Goal: Check status: Check status

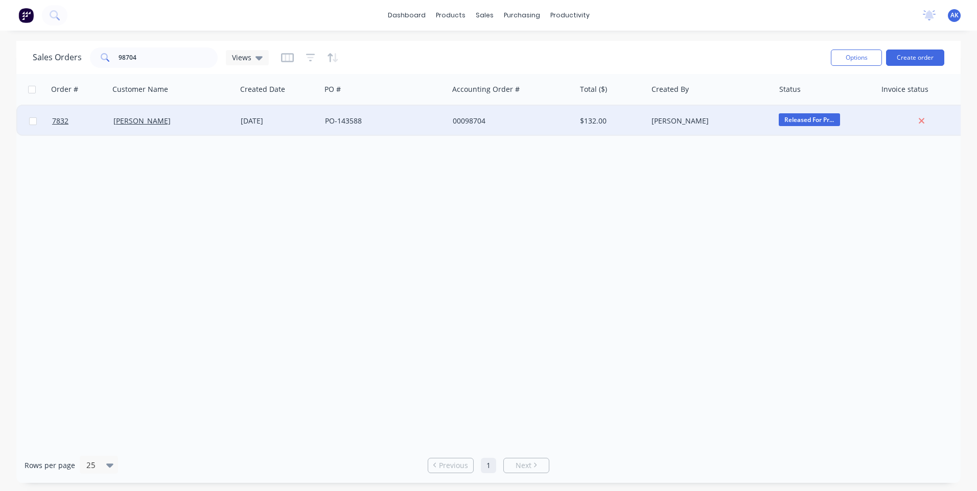
click at [266, 121] on div "[DATE]" at bounding box center [279, 121] width 76 height 10
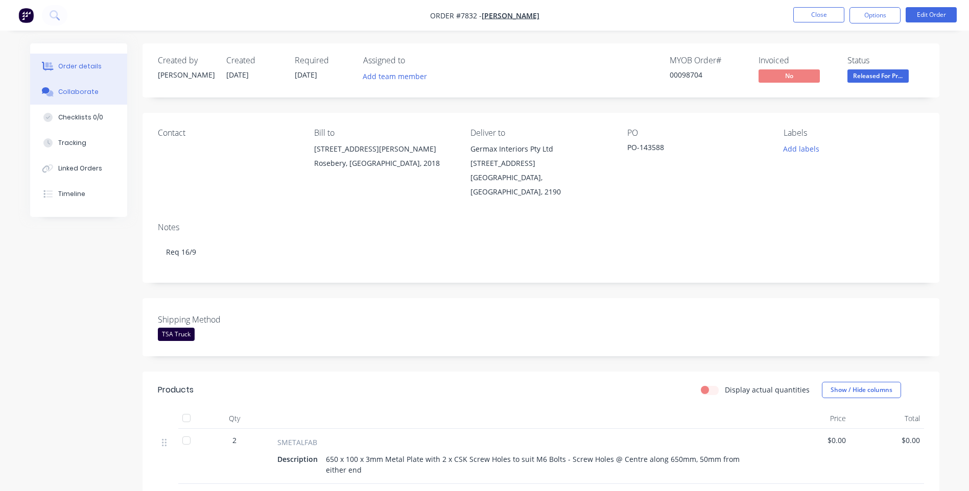
click at [66, 91] on div "Collaborate" at bounding box center [78, 91] width 40 height 9
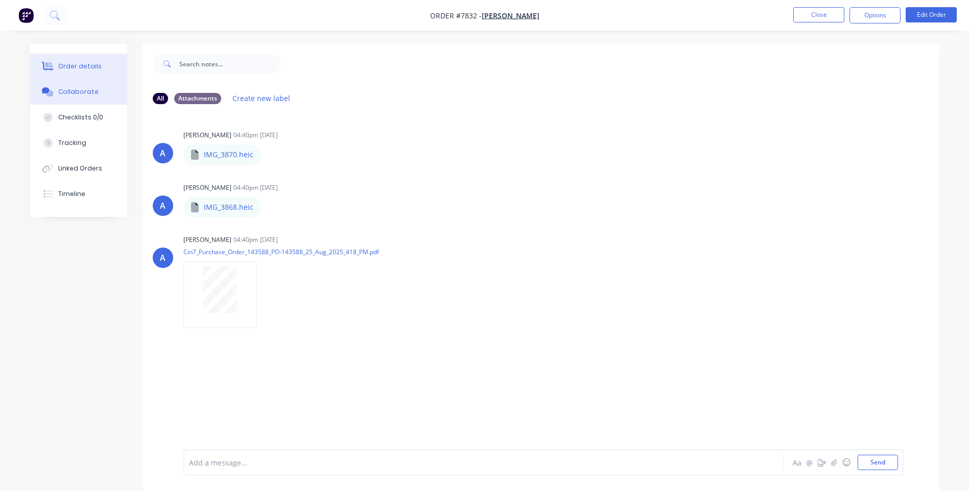
click at [93, 61] on button "Order details" at bounding box center [78, 67] width 97 height 26
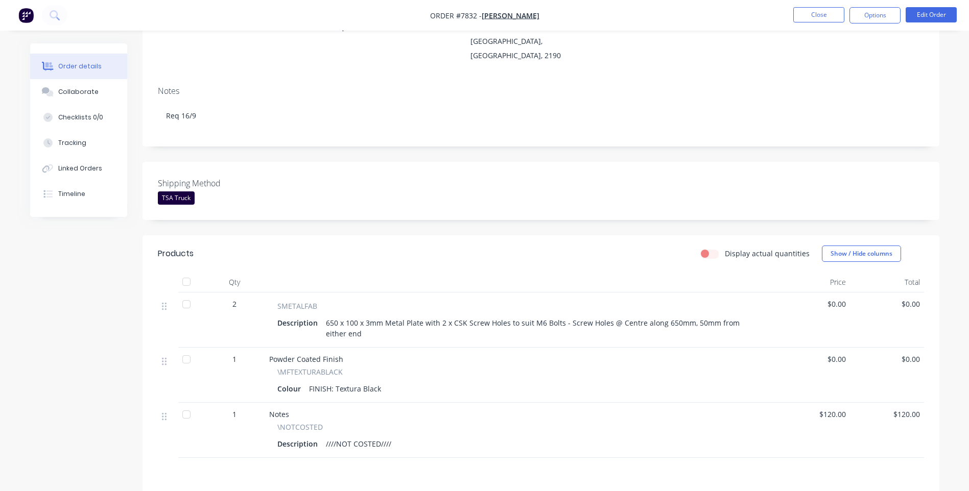
scroll to position [248, 0]
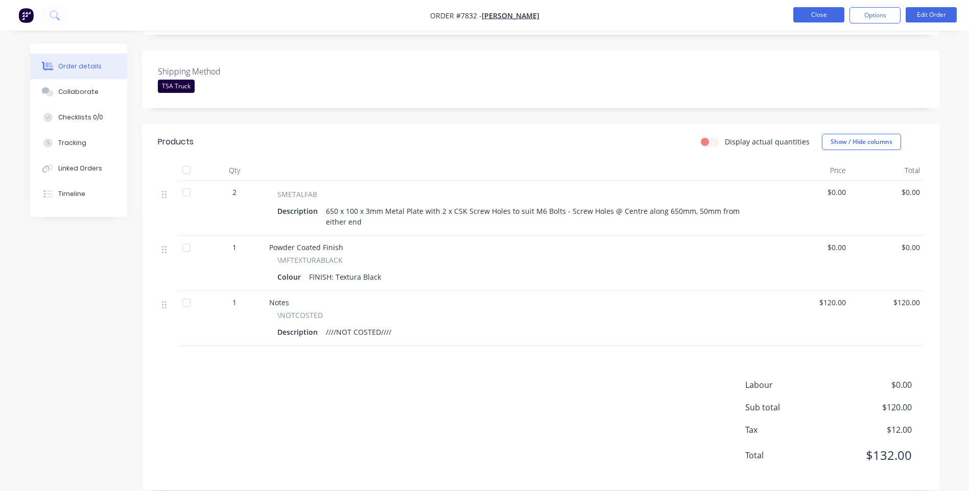
click at [824, 12] on button "Close" at bounding box center [818, 14] width 51 height 15
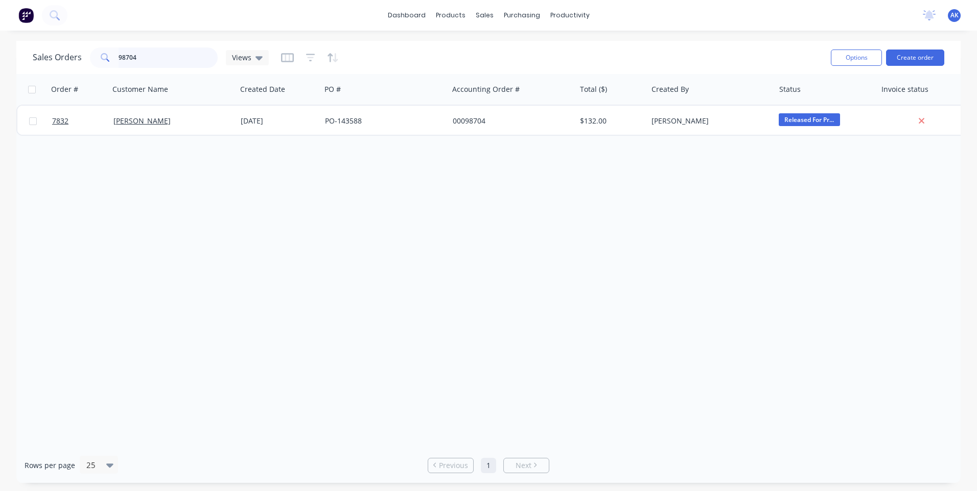
click at [164, 57] on input "98704" at bounding box center [169, 58] width 100 height 20
type input "98531"
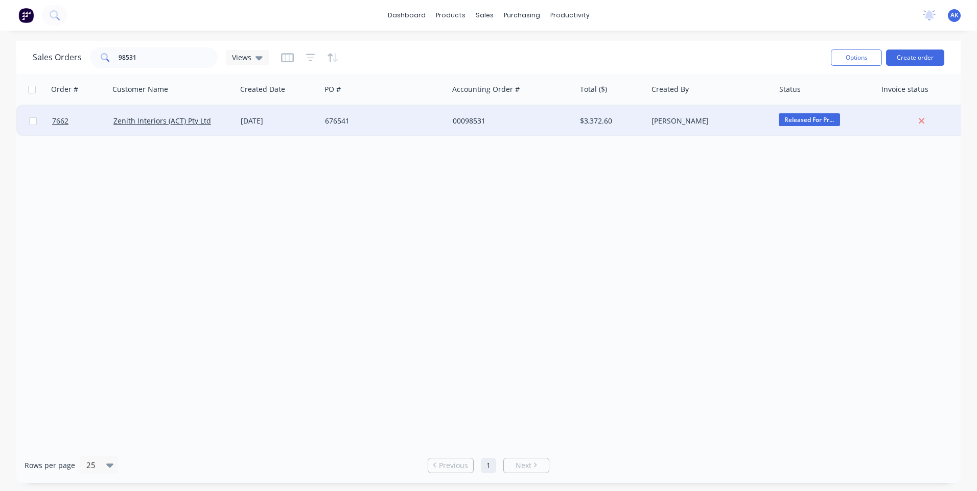
click at [339, 122] on div "676541" at bounding box center [381, 121] width 113 height 10
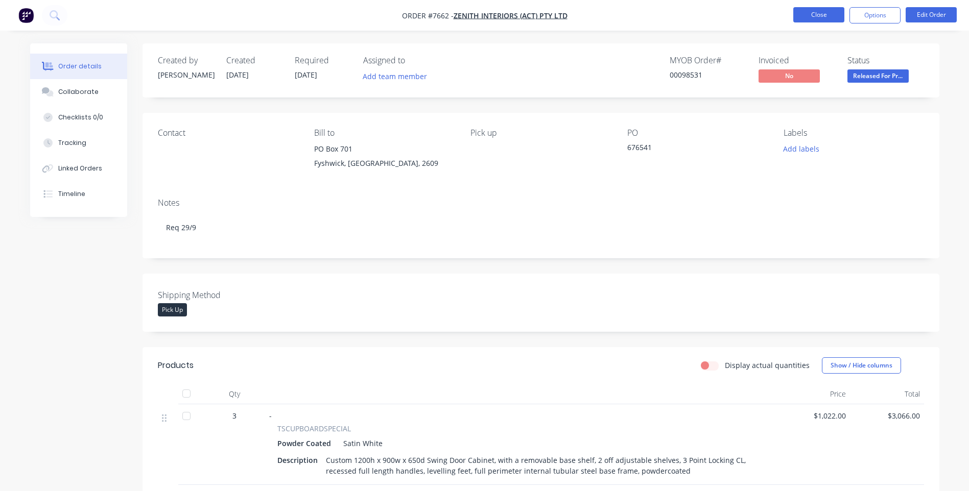
click at [804, 13] on button "Close" at bounding box center [818, 14] width 51 height 15
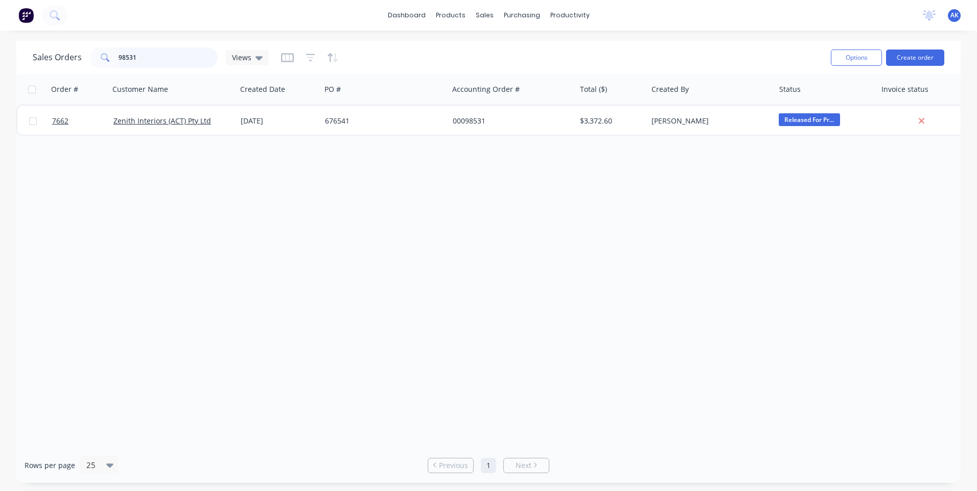
click at [134, 56] on input "98531" at bounding box center [169, 58] width 100 height 20
type input "98713"
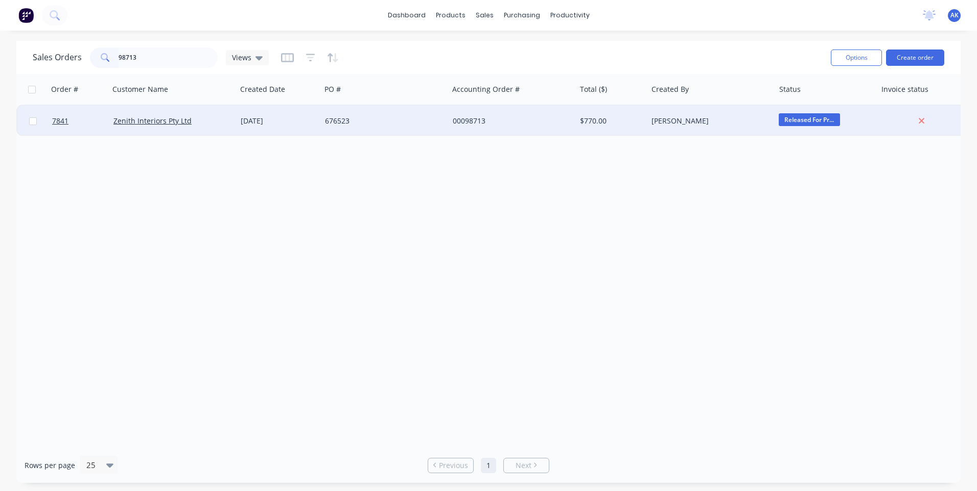
click at [345, 126] on div "676523" at bounding box center [381, 121] width 113 height 10
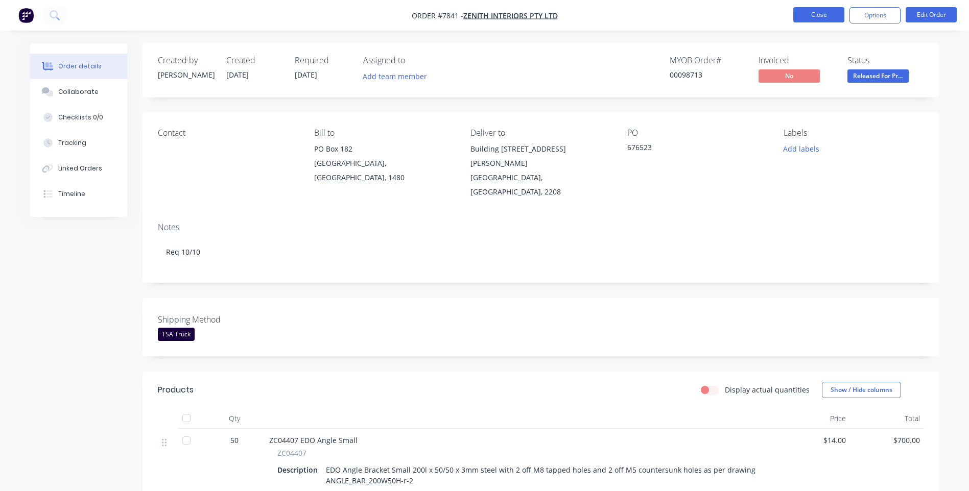
click at [826, 13] on button "Close" at bounding box center [818, 14] width 51 height 15
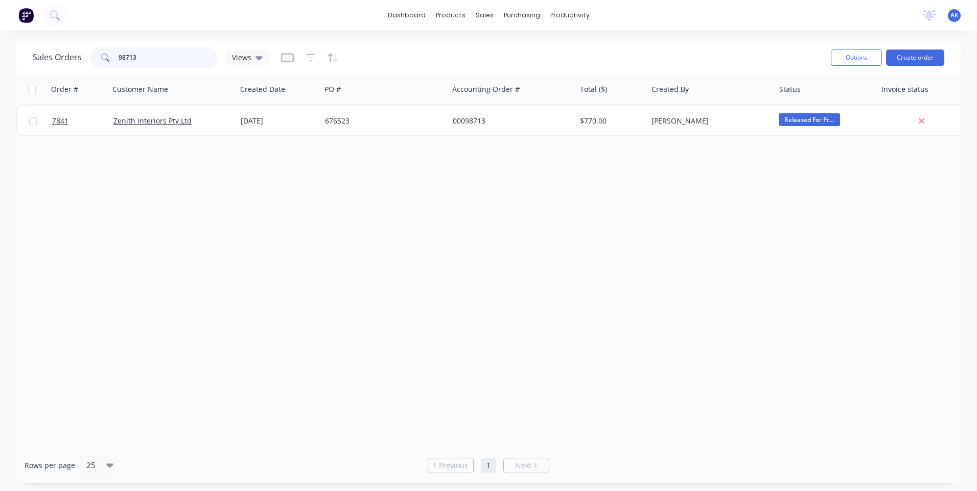
drag, startPoint x: 141, startPoint y: 56, endPoint x: 125, endPoint y: 57, distance: 15.3
click at [125, 57] on input "98713" at bounding box center [169, 58] width 100 height 20
click at [149, 61] on input "98713" at bounding box center [169, 58] width 100 height 20
type input "98641"
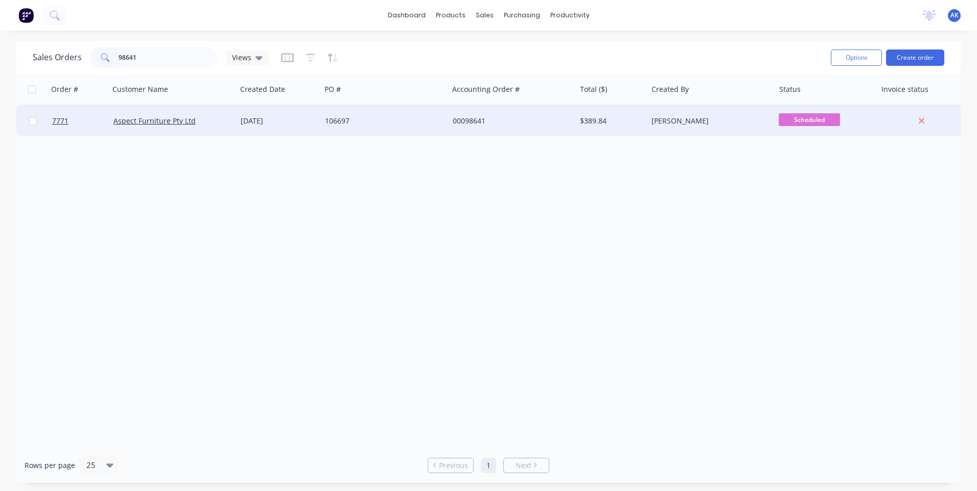
click at [311, 118] on div "[DATE]" at bounding box center [279, 121] width 76 height 10
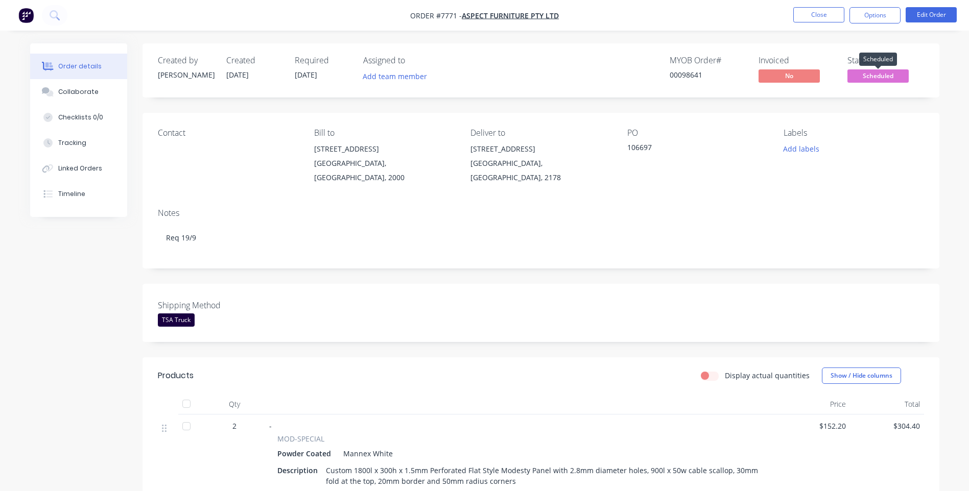
click at [881, 75] on span "Scheduled" at bounding box center [878, 75] width 61 height 13
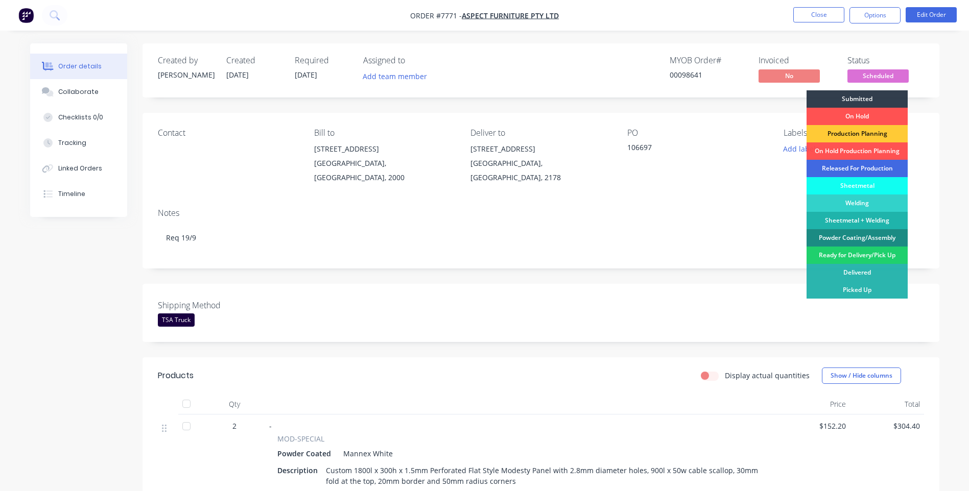
click at [844, 168] on div "Released For Production" at bounding box center [857, 168] width 101 height 17
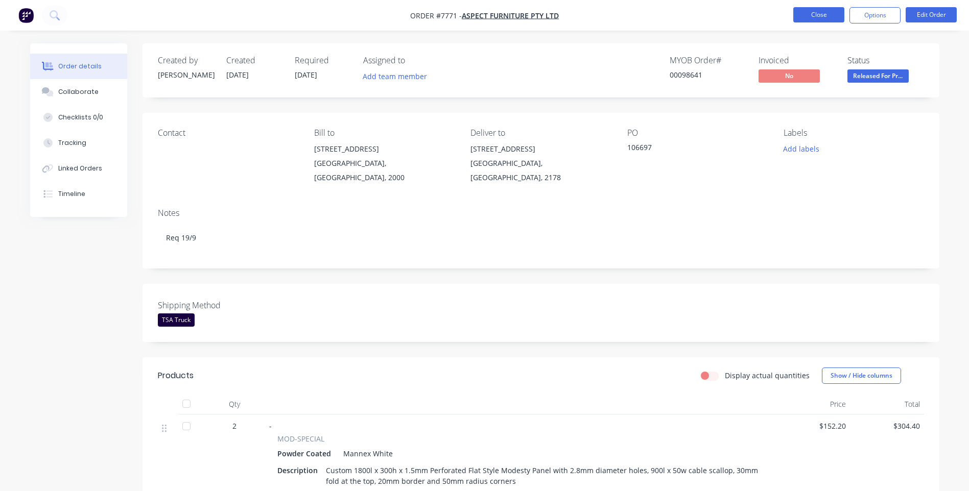
click at [816, 19] on button "Close" at bounding box center [818, 14] width 51 height 15
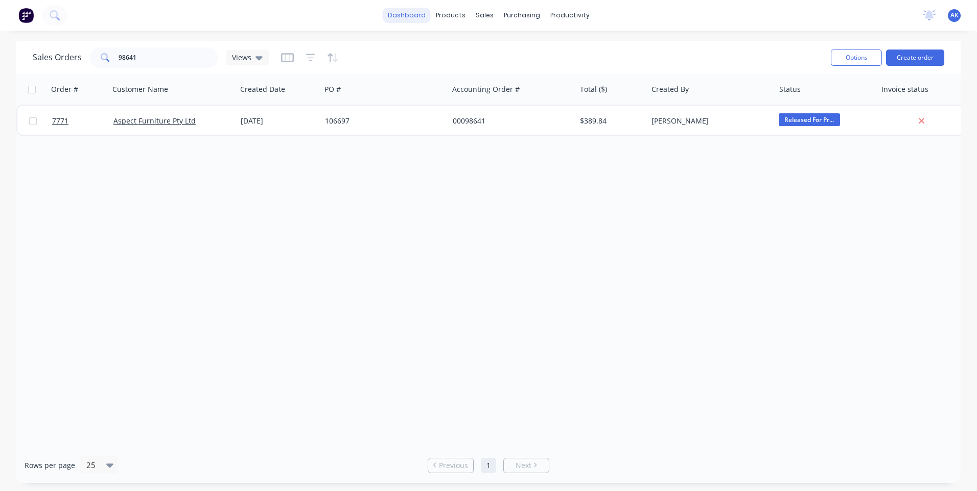
click at [424, 17] on link "dashboard" at bounding box center [407, 15] width 48 height 15
